Goal: Information Seeking & Learning: Learn about a topic

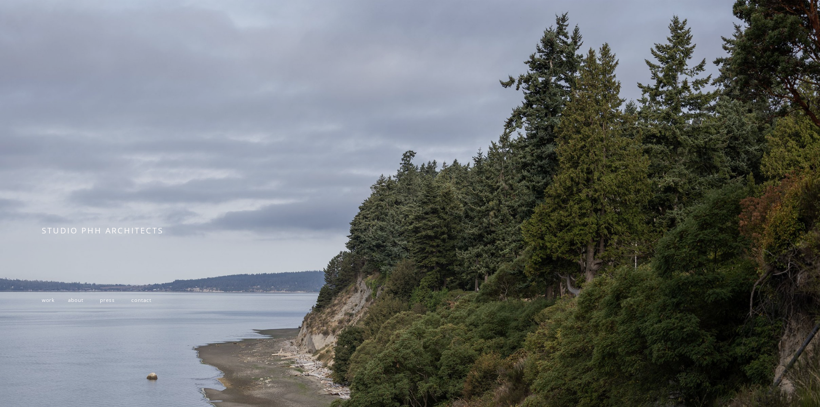
click at [48, 302] on span "work" at bounding box center [48, 299] width 13 height 7
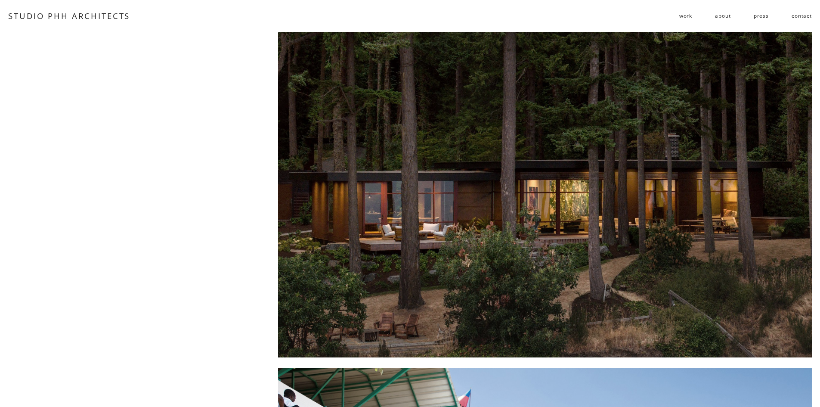
click at [0, 0] on span "residential" at bounding box center [0, 0] width 0 height 0
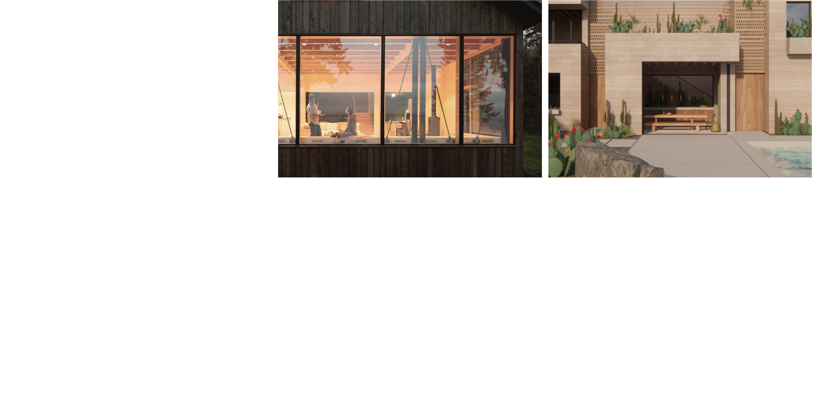
scroll to position [689, 0]
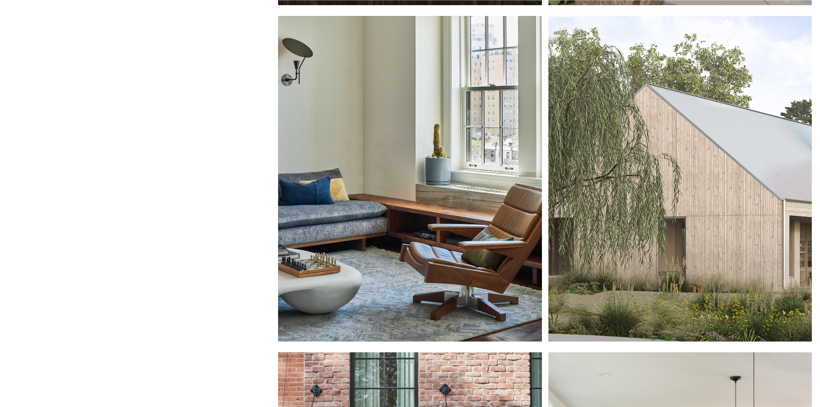
click at [399, 197] on div at bounding box center [409, 179] width 263 height 326
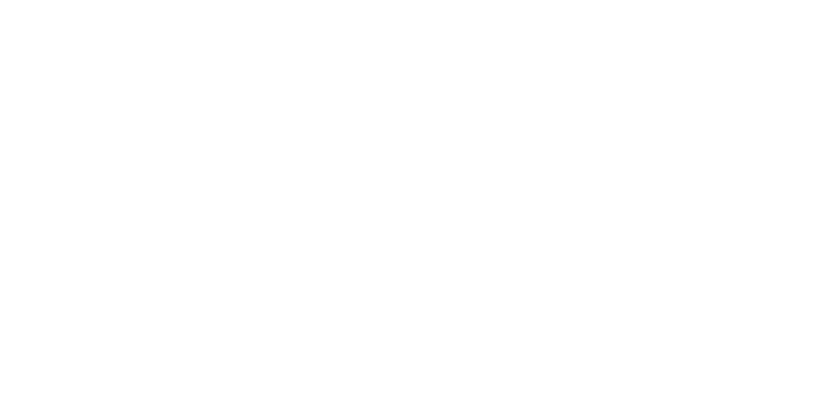
scroll to position [689, 0]
